Goal: Information Seeking & Learning: Learn about a topic

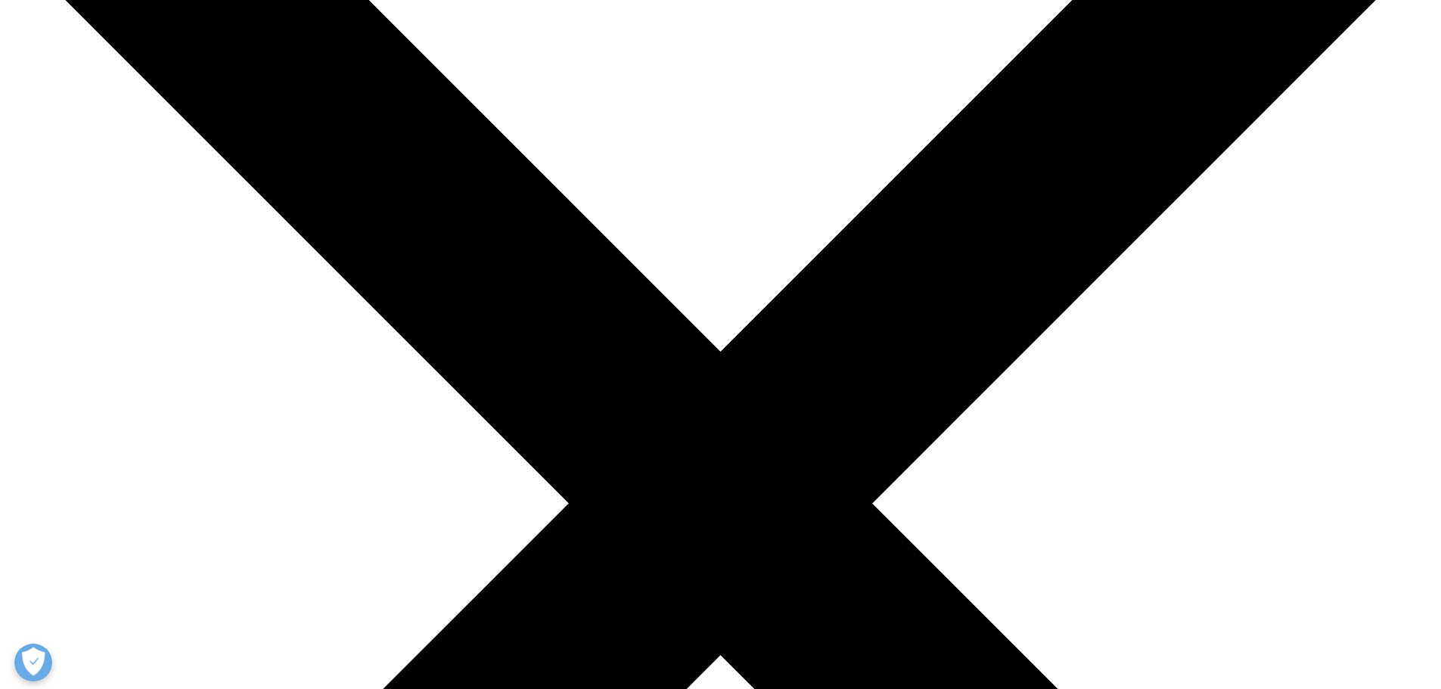
scroll to position [227, 0]
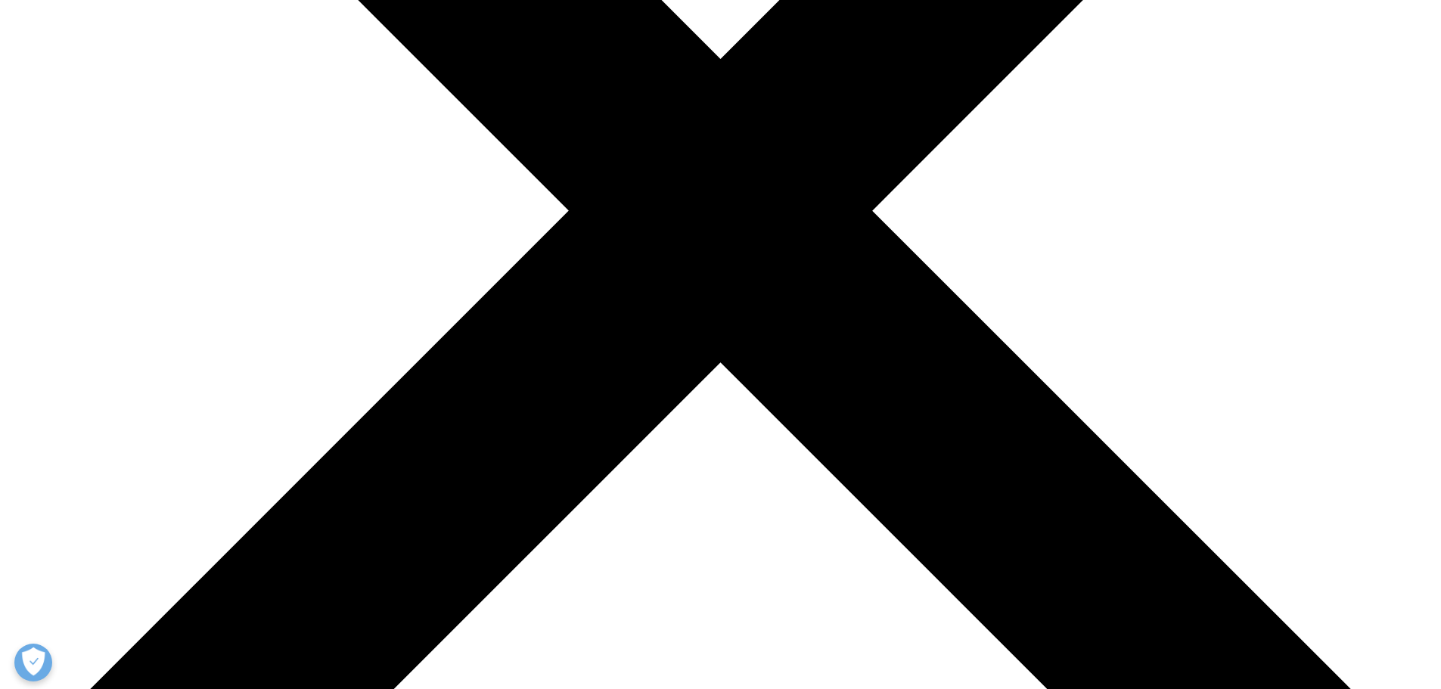
scroll to position [530, 0]
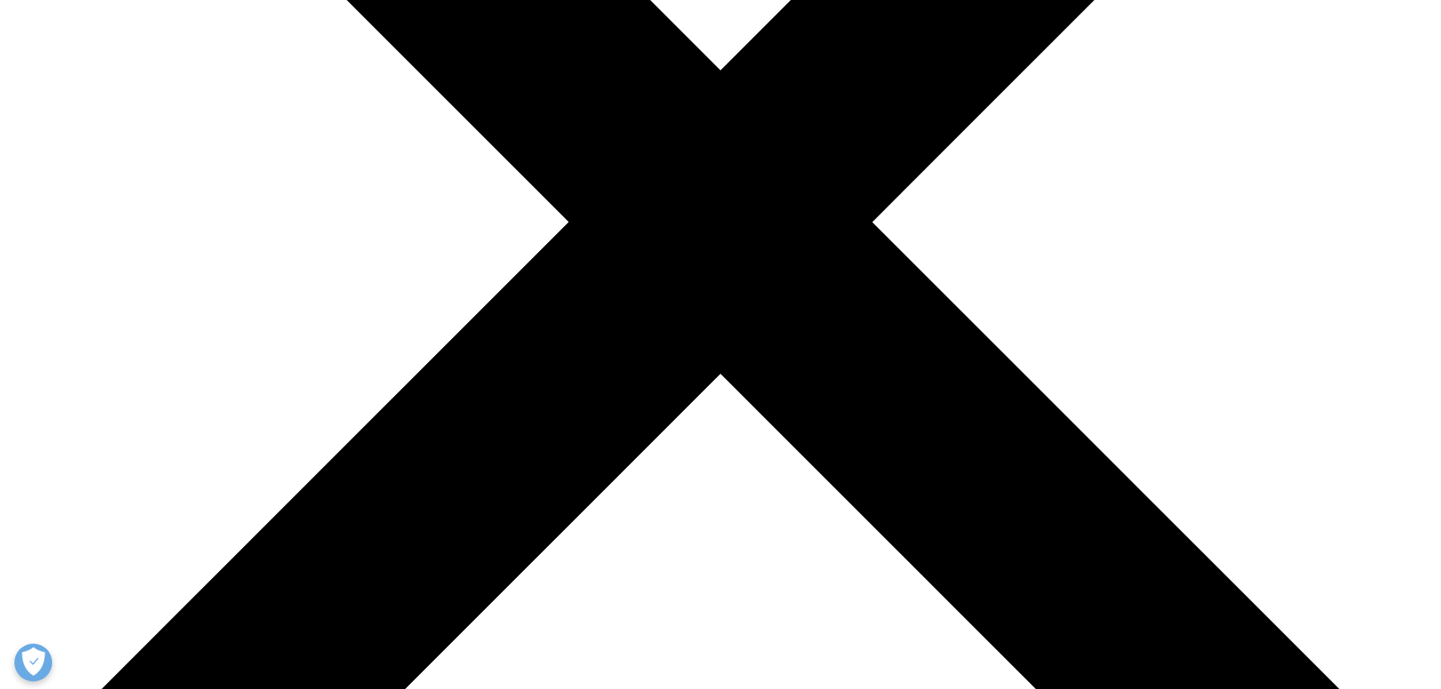
scroll to position [530, 0]
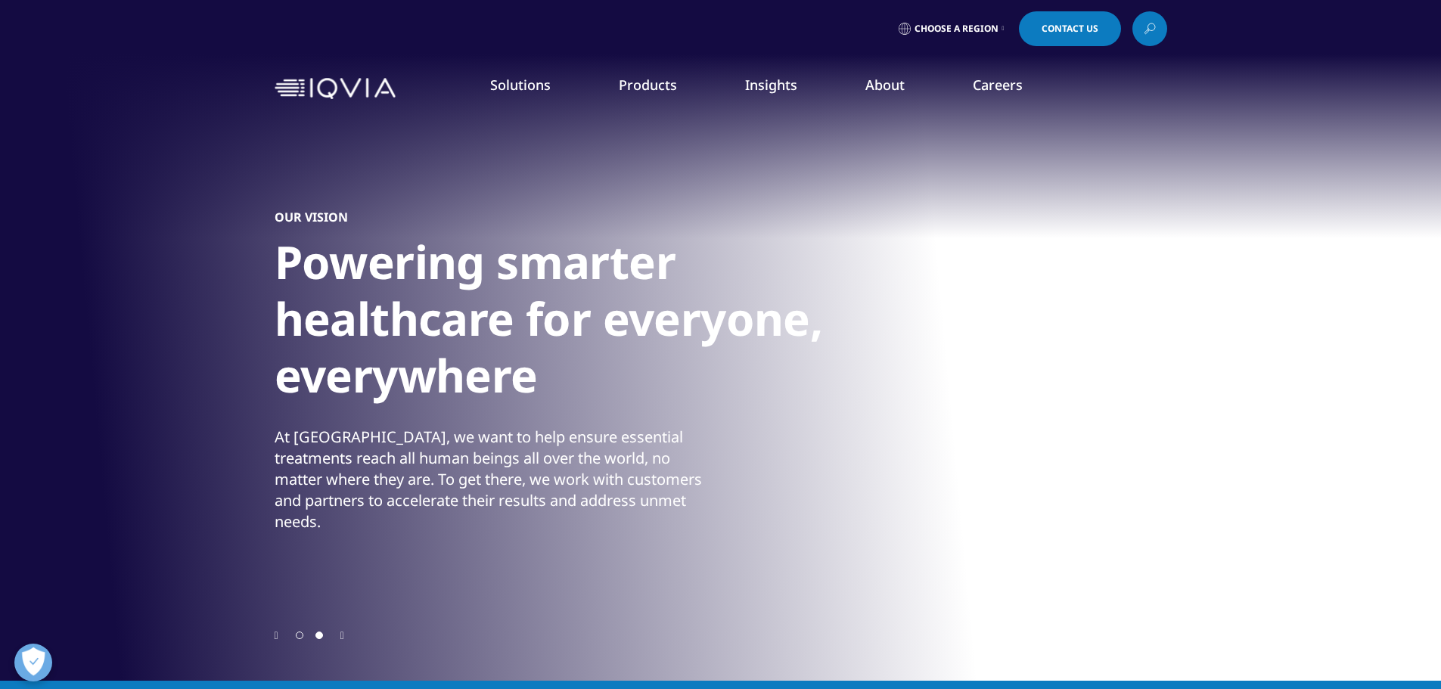
click at [651, 265] on link "Regulatory Compliance" at bounding box center [716, 264] width 261 height 17
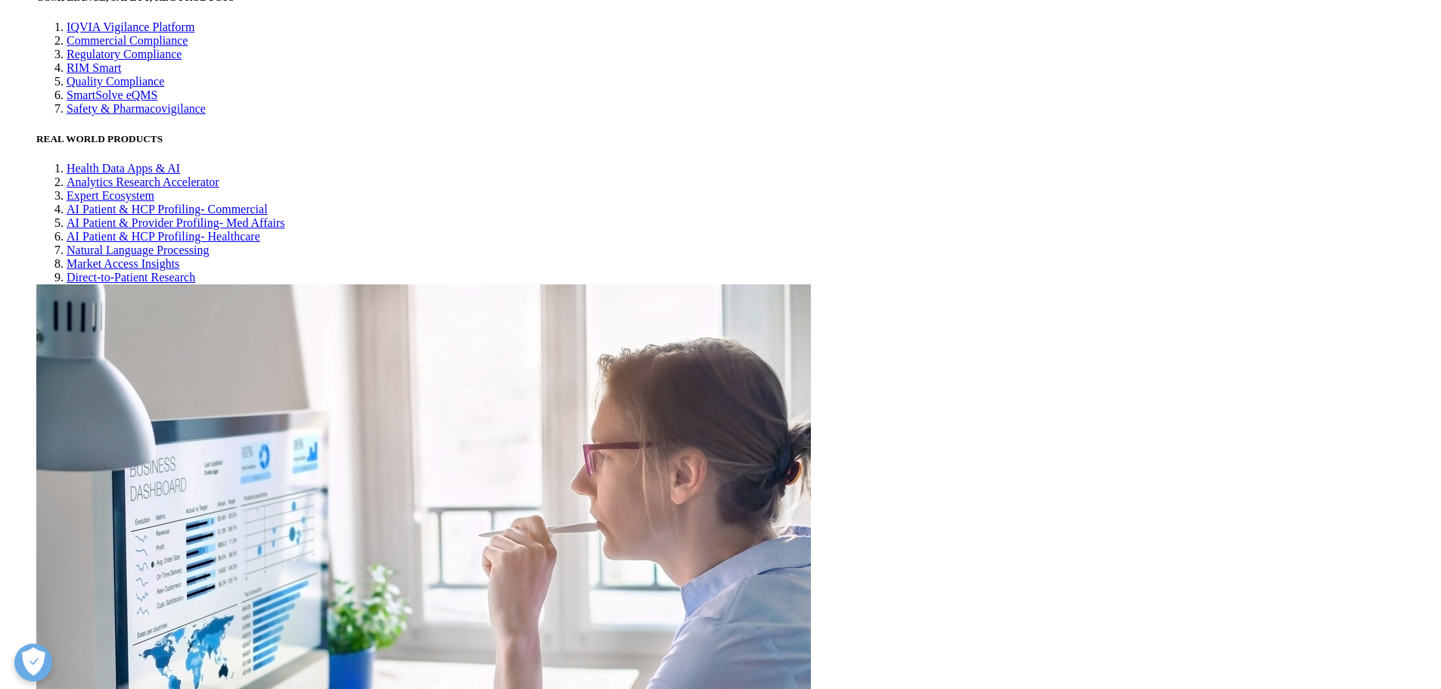
scroll to position [4614, 0]
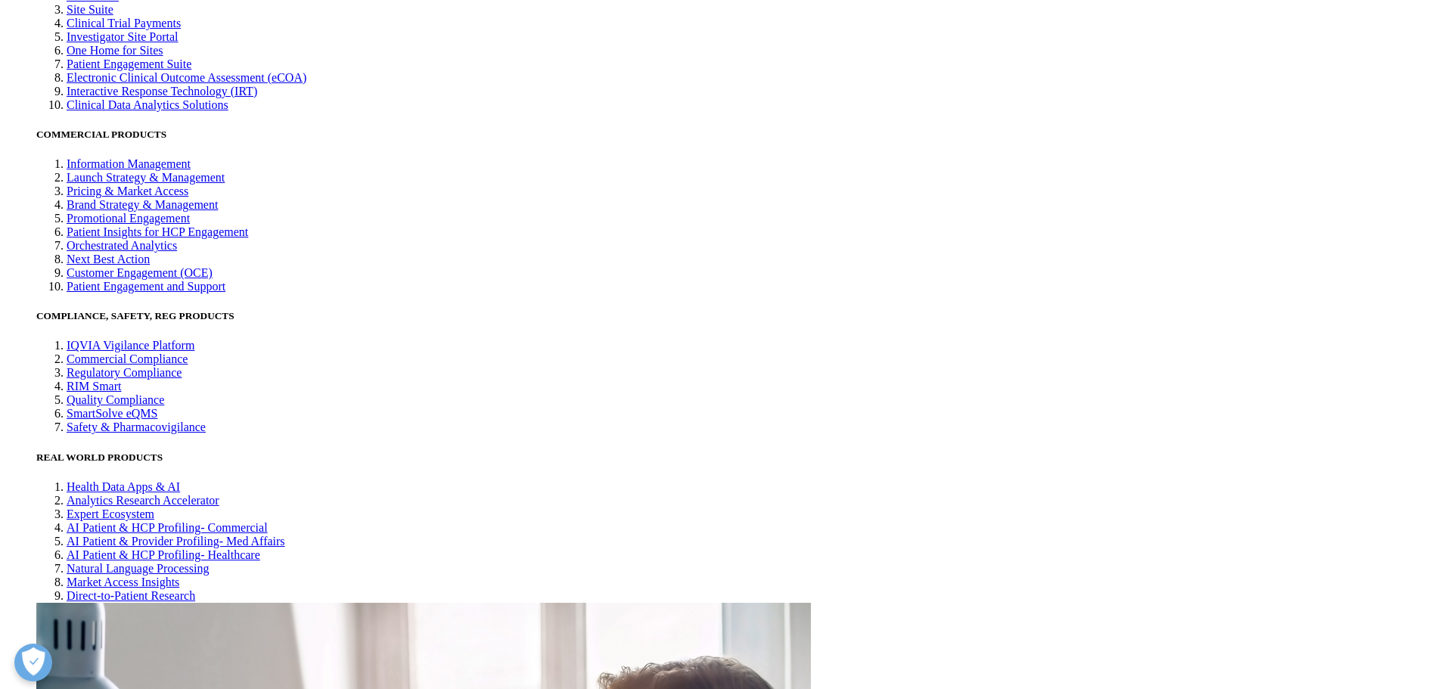
scroll to position [4463, 0]
